Goal: Task Accomplishment & Management: Use online tool/utility

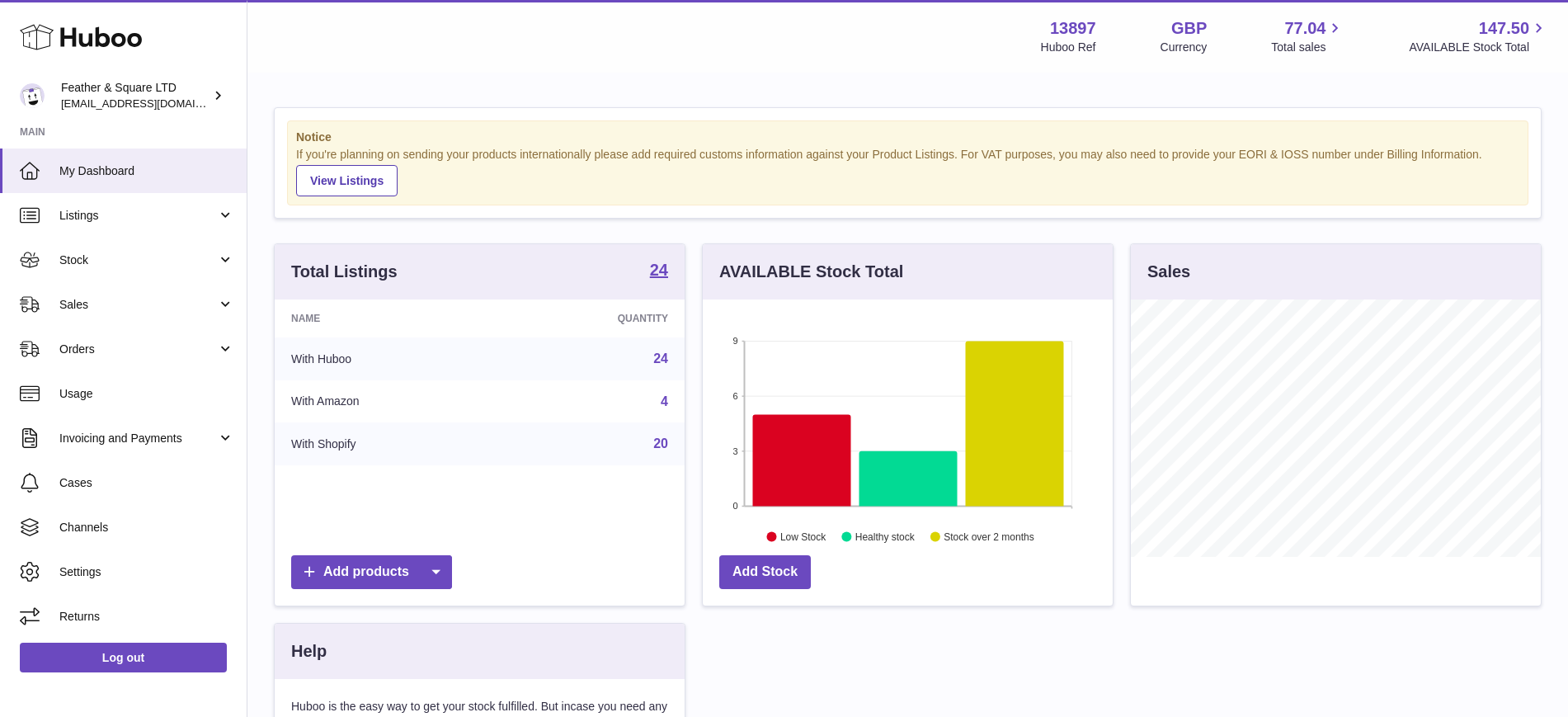
scroll to position [257, 410]
click at [160, 261] on span "Stock" at bounding box center [138, 260] width 158 height 16
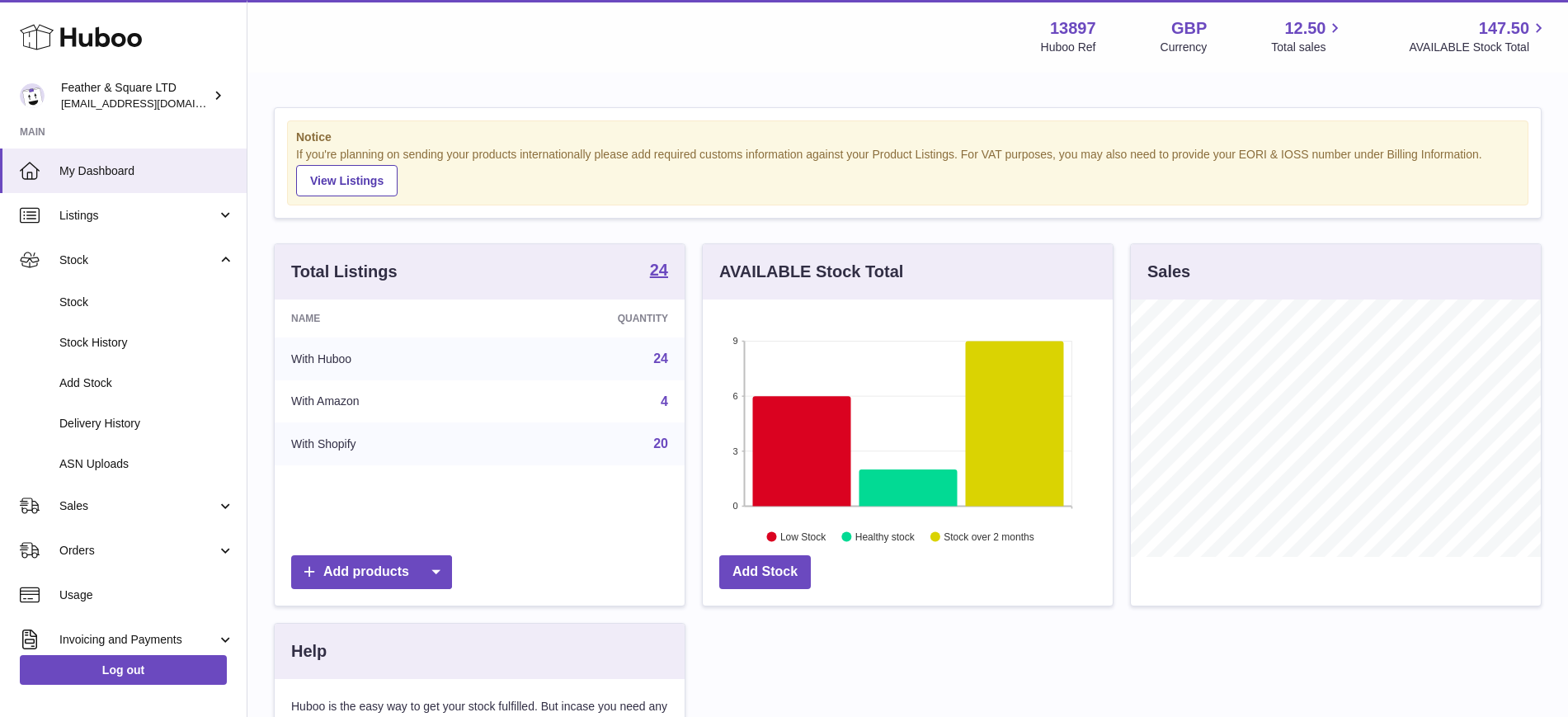
click at [101, 513] on span "Sales" at bounding box center [138, 506] width 158 height 16
click at [102, 553] on span "Sales" at bounding box center [147, 548] width 175 height 16
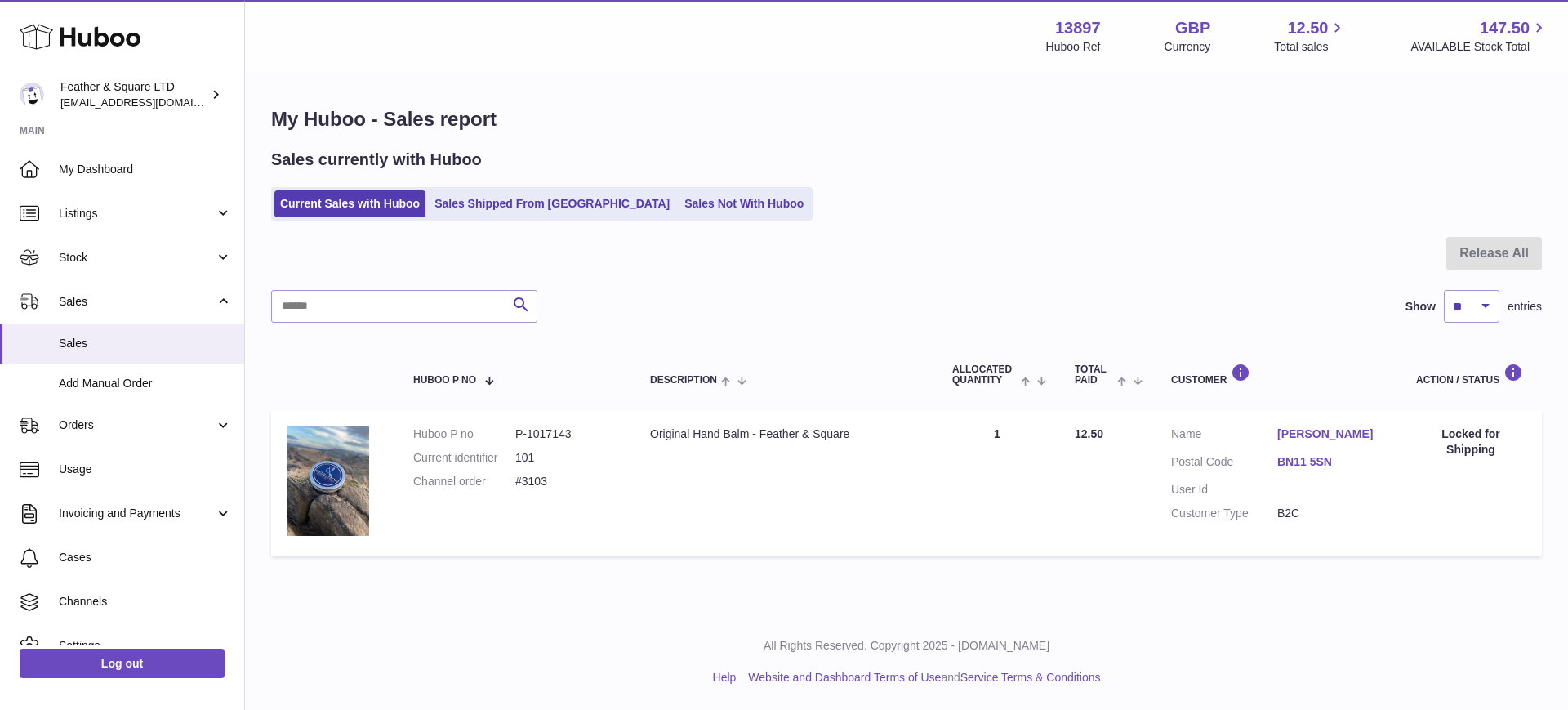
click at [679, 200] on link "Sales Not With Huboo" at bounding box center [744, 204] width 131 height 27
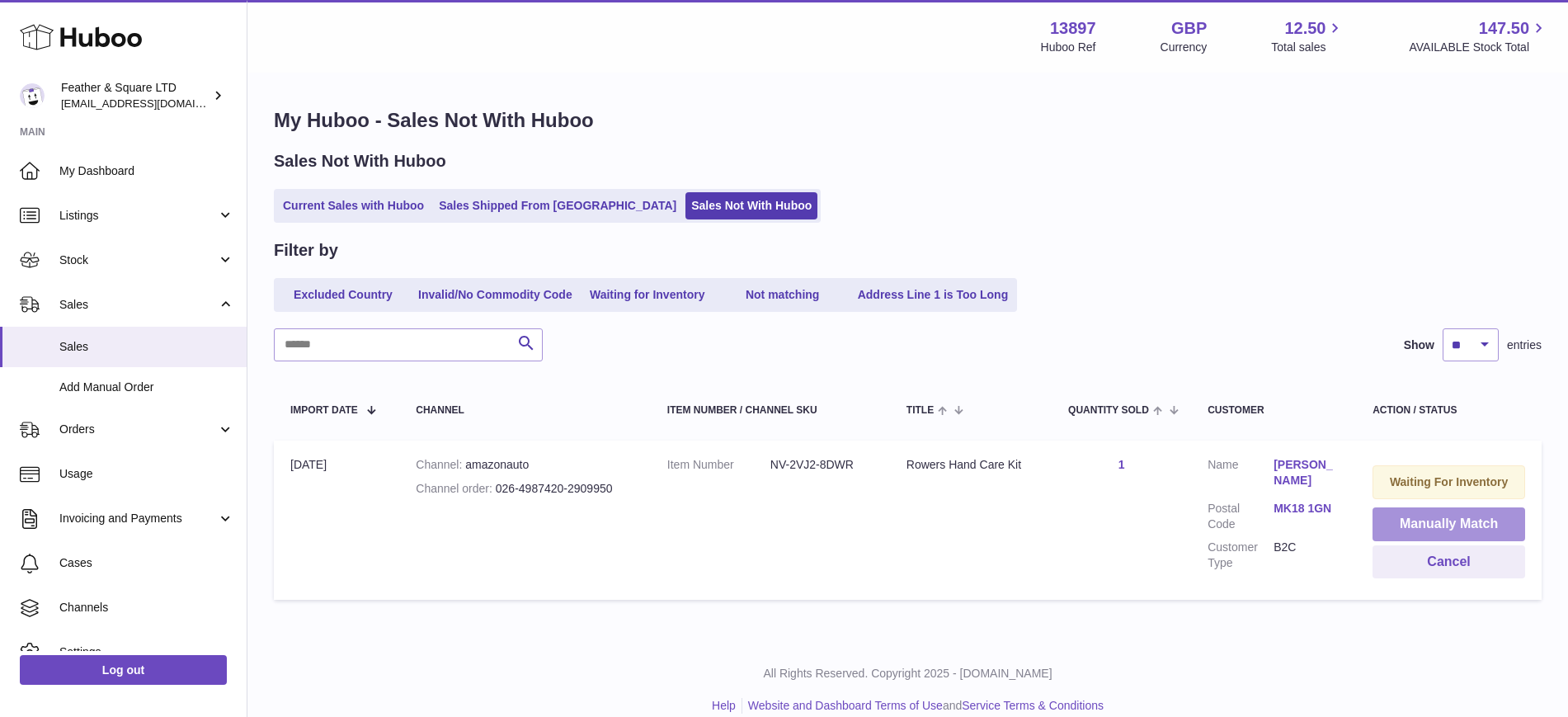
click at [1412, 527] on button "Manually Match" at bounding box center [1449, 524] width 152 height 34
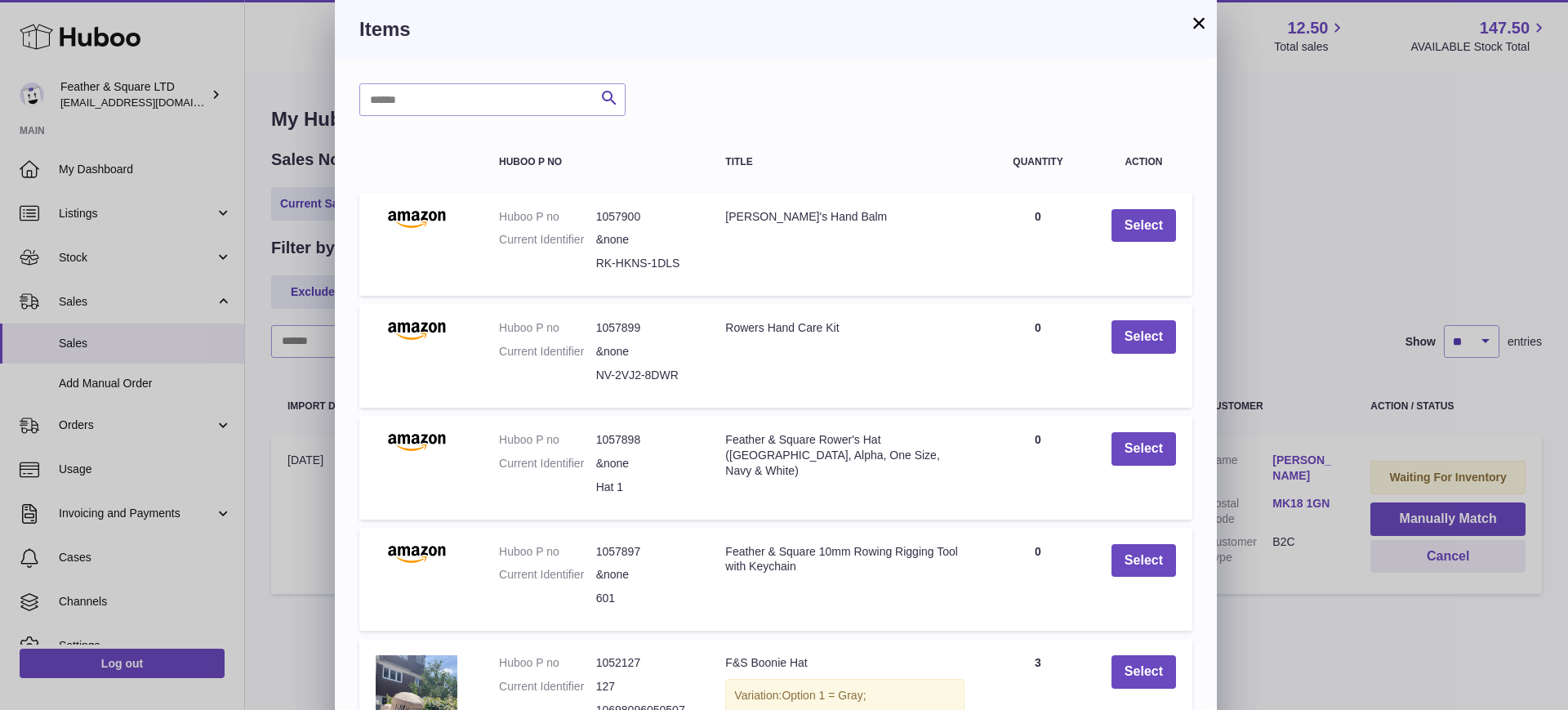
scroll to position [188, 0]
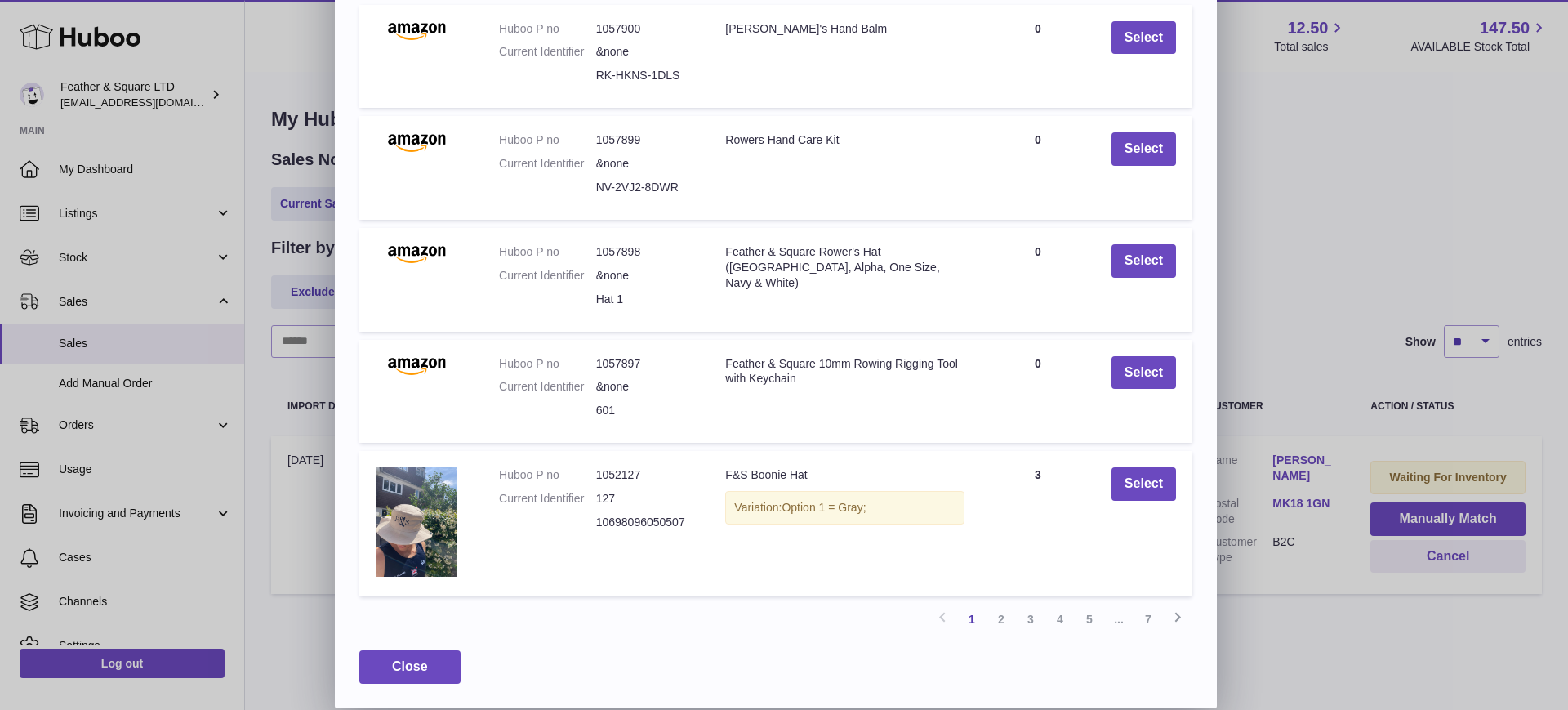
click at [1001, 622] on link "2" at bounding box center [1001, 620] width 30 height 30
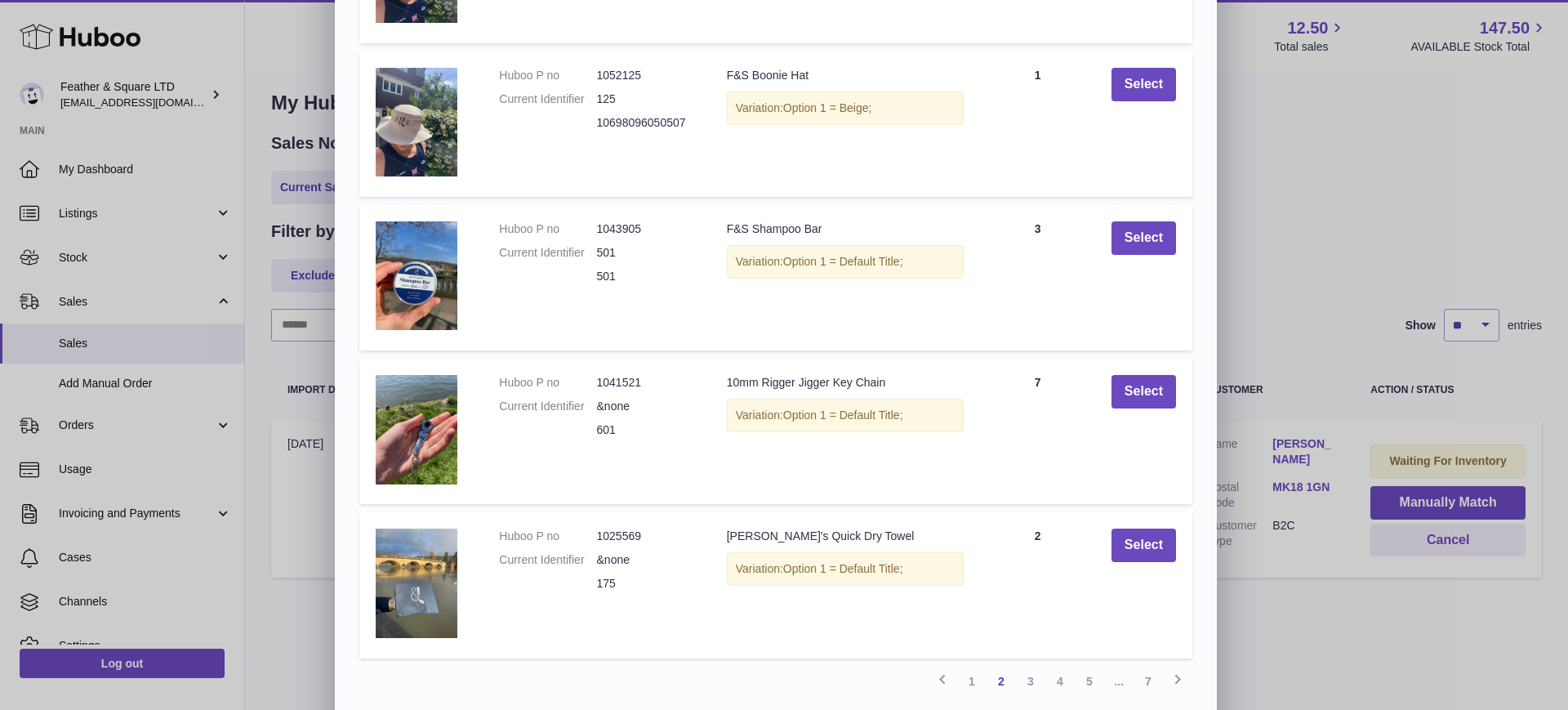
scroll to position [299, 0]
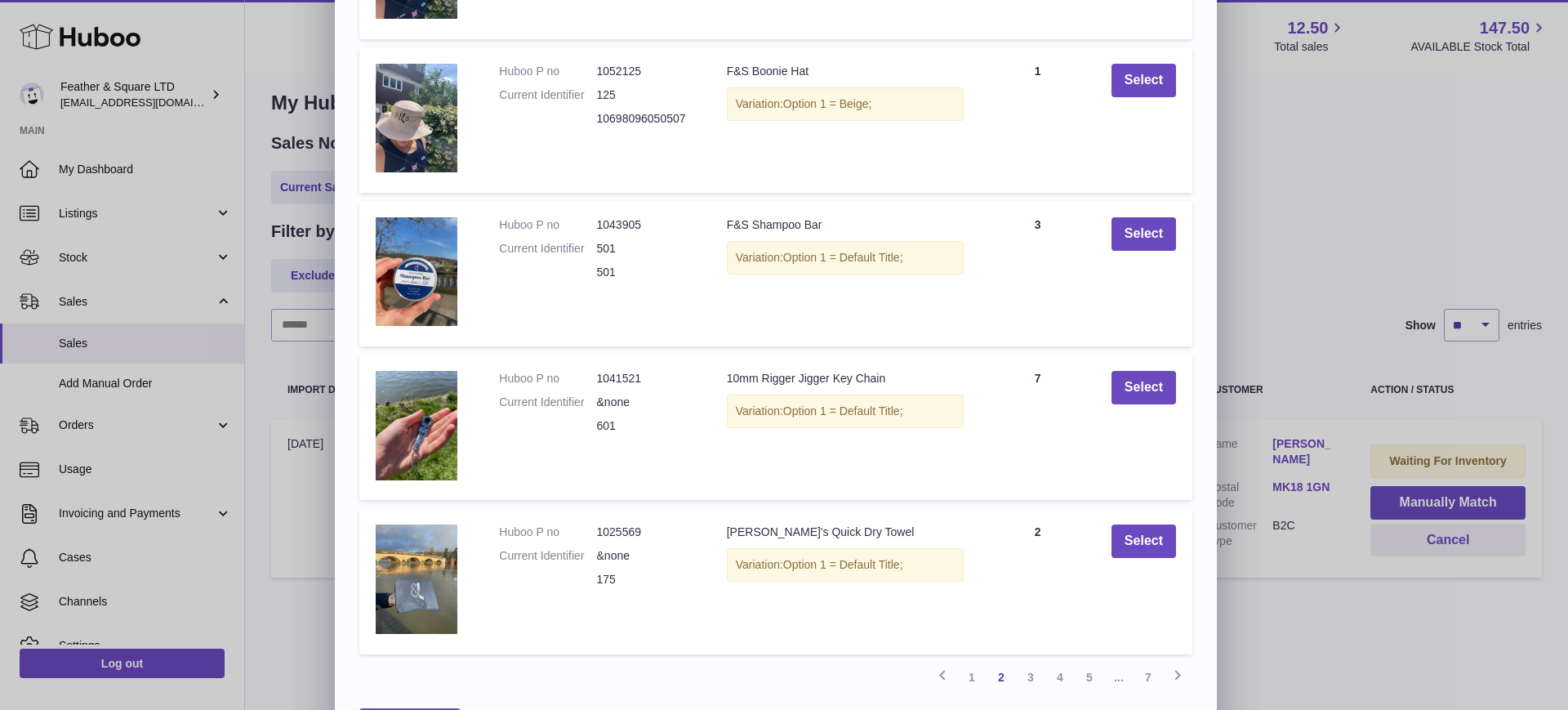
click at [1029, 683] on link "3" at bounding box center [1031, 677] width 30 height 30
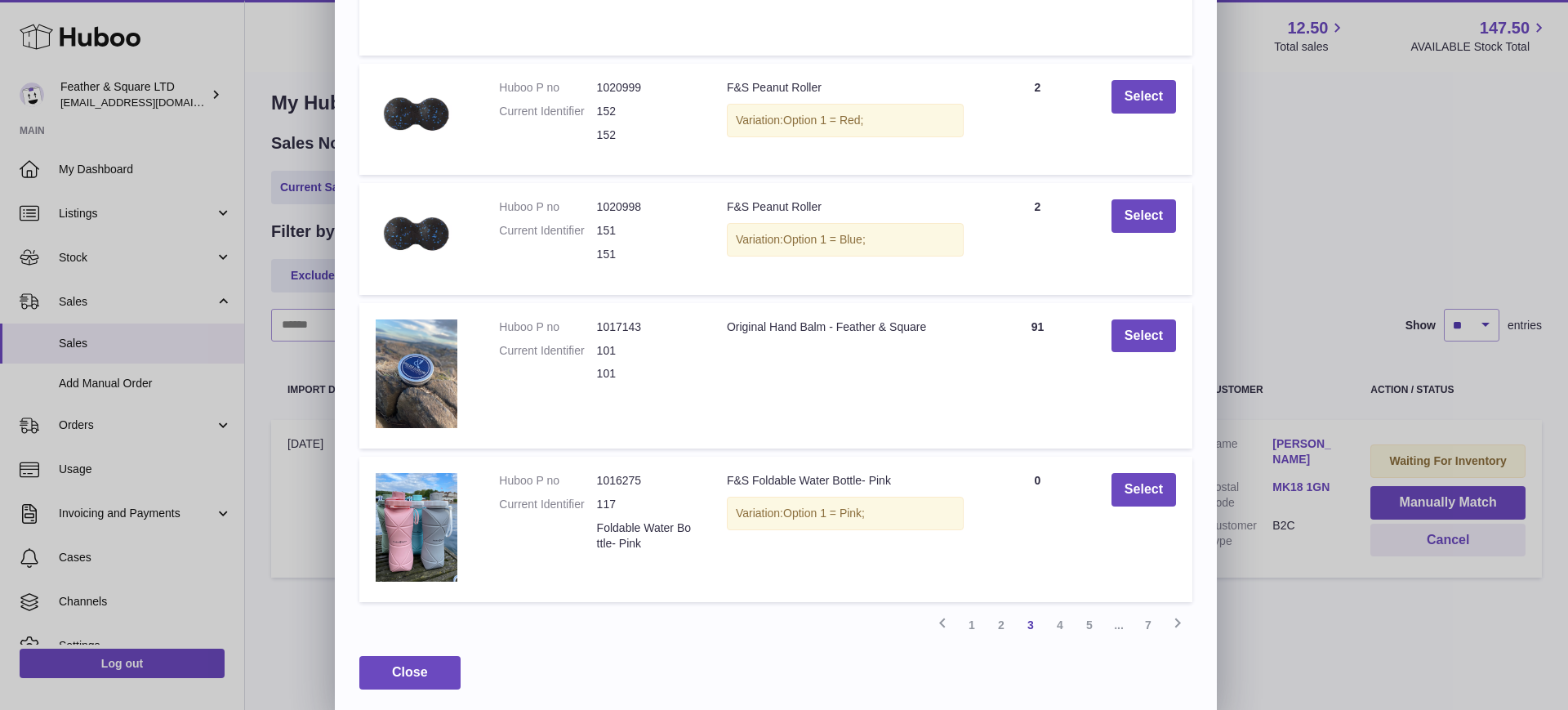
scroll to position [288, 0]
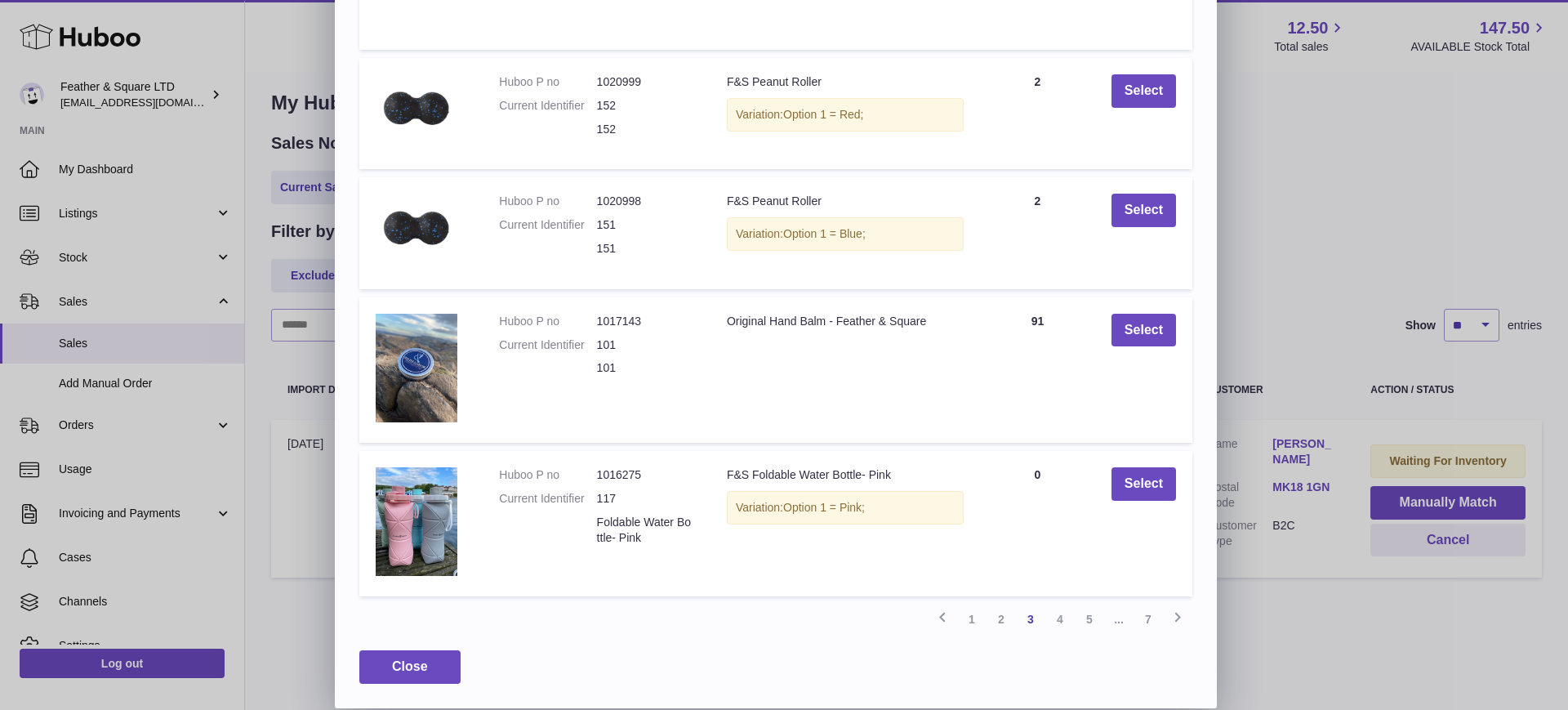
click at [1060, 619] on link "4" at bounding box center [1060, 620] width 30 height 30
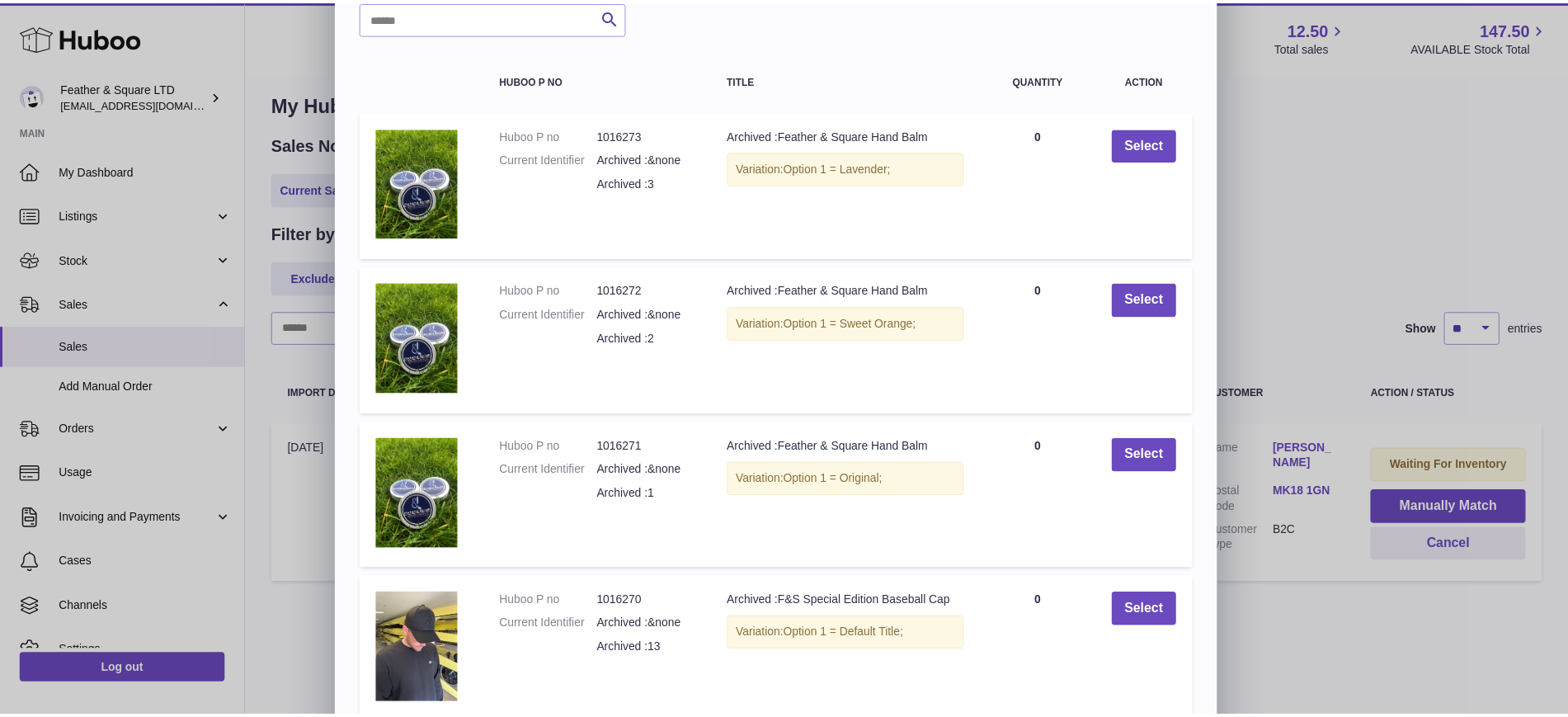
scroll to position [0, 0]
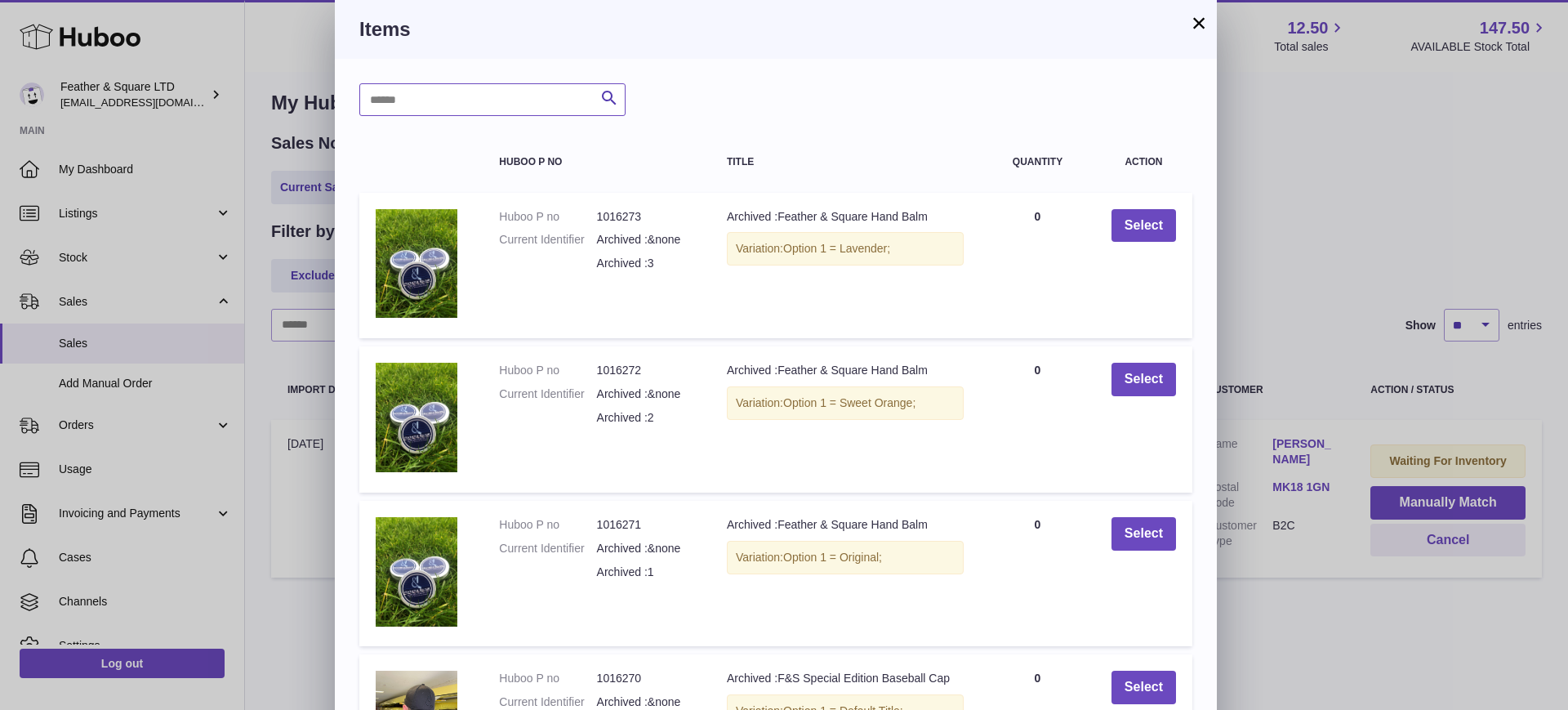
click at [520, 99] on input "text" at bounding box center [492, 99] width 266 height 33
type input "*********"
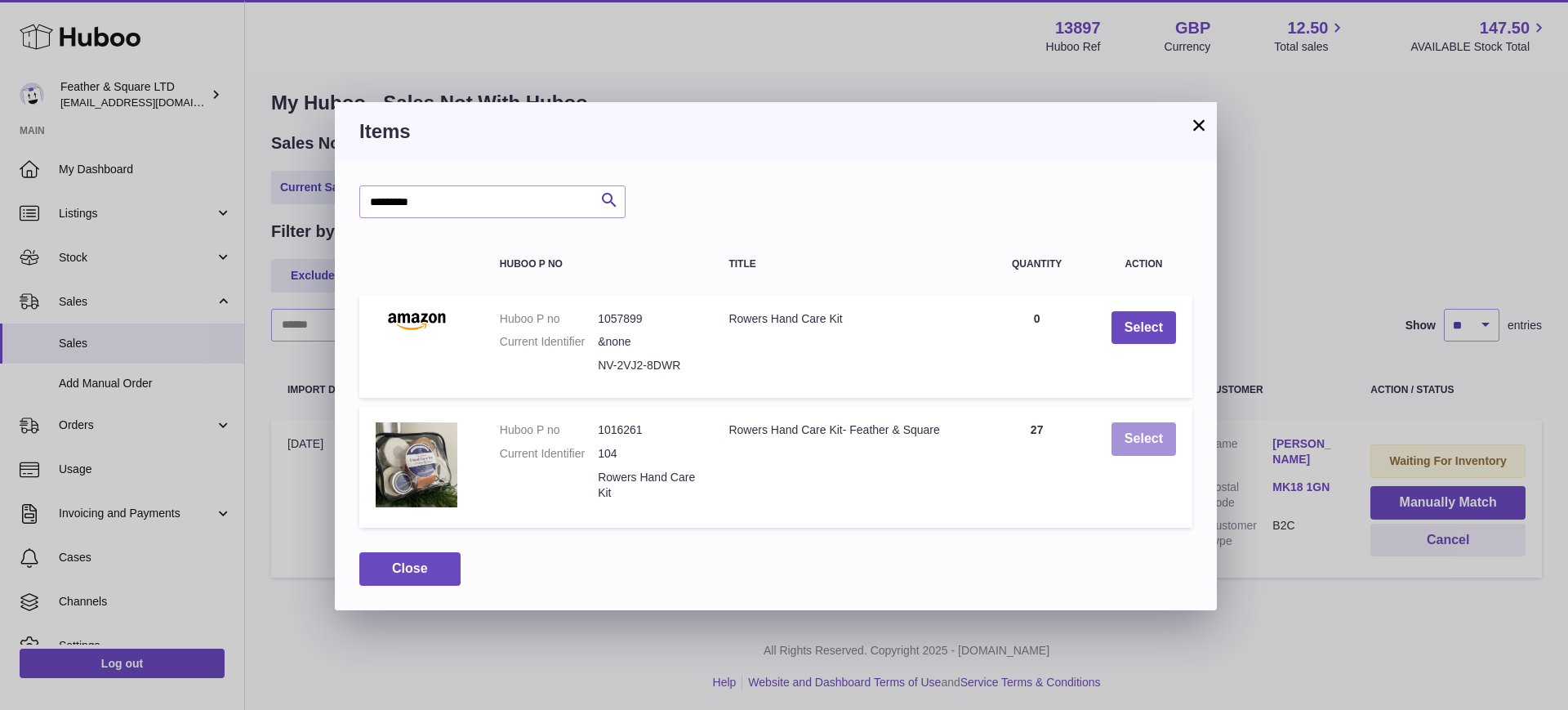
click at [1147, 446] on button "Select" at bounding box center [1144, 439] width 64 height 33
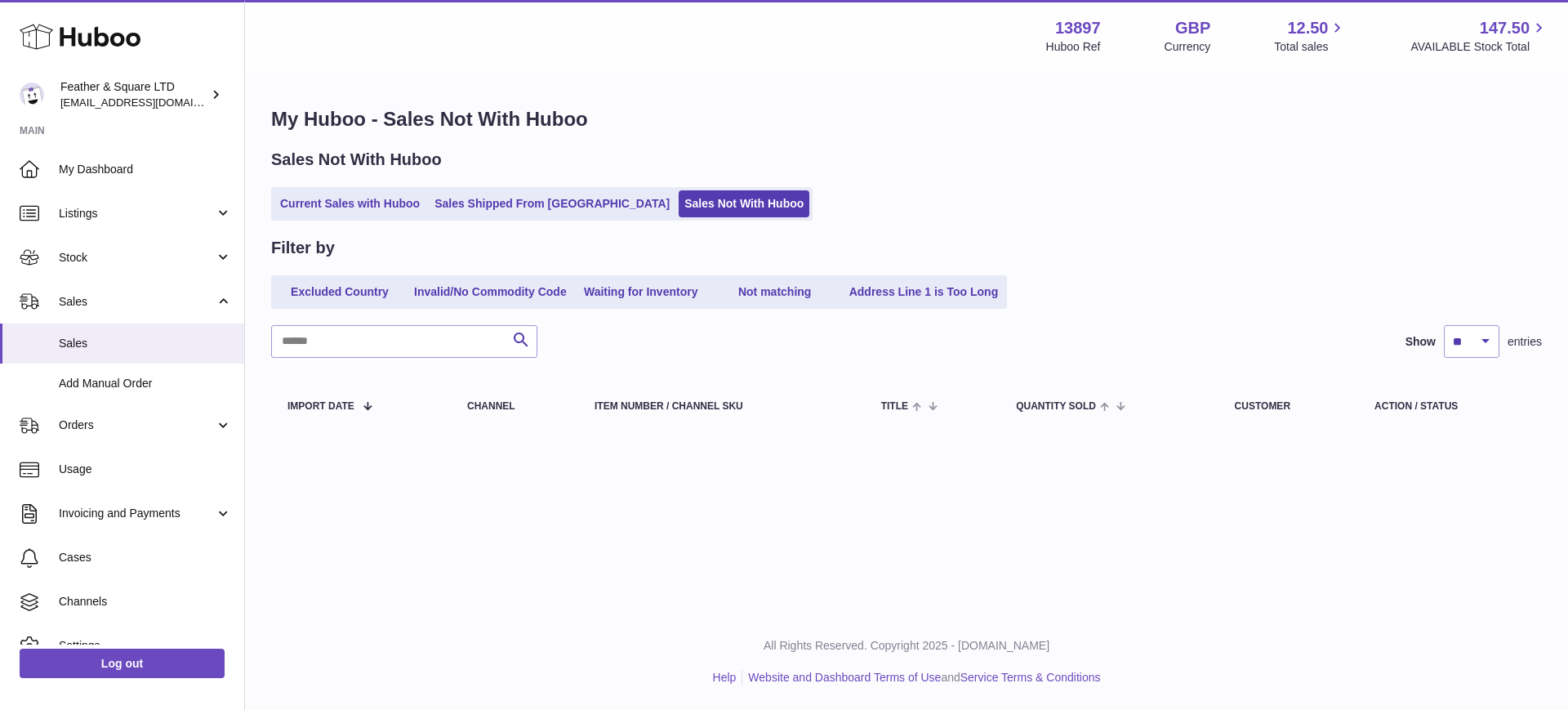
click at [113, 174] on span "My Dashboard" at bounding box center [145, 169] width 173 height 15
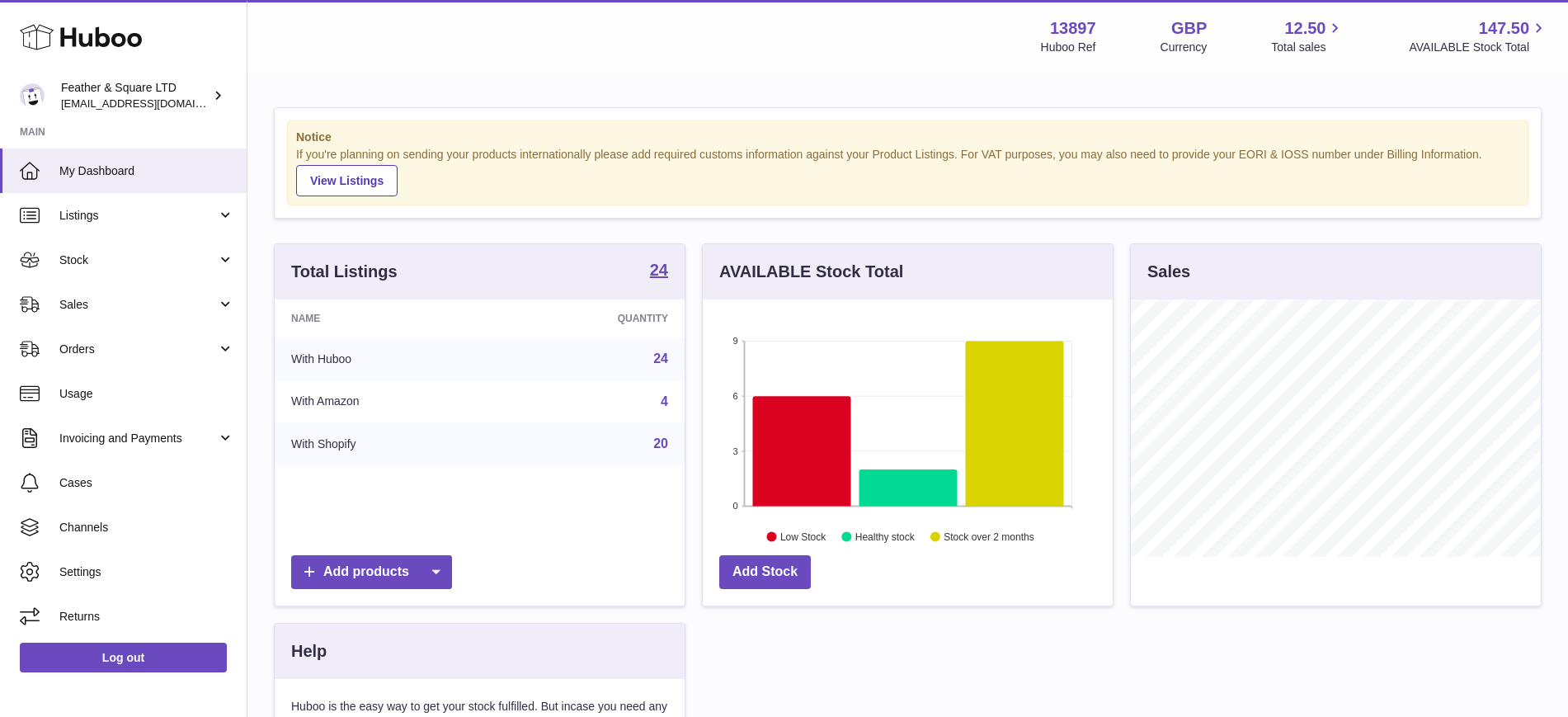
scroll to position [257, 410]
